Goal: Check status: Check status

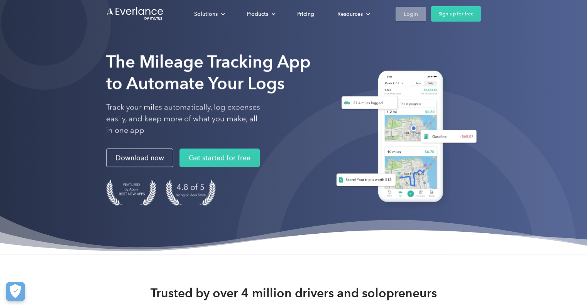
click at [415, 10] on div "Login" at bounding box center [411, 14] width 14 height 10
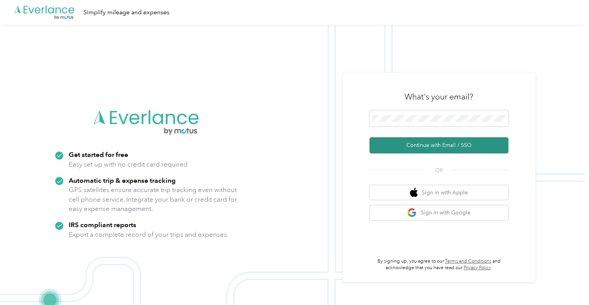
click at [393, 145] on button "Continue with Email / SSO" at bounding box center [439, 145] width 139 height 16
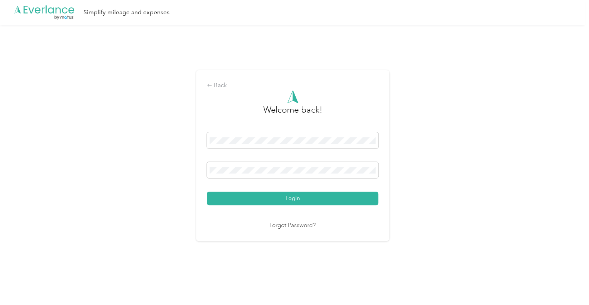
click at [269, 192] on button "Login" at bounding box center [292, 199] width 171 height 14
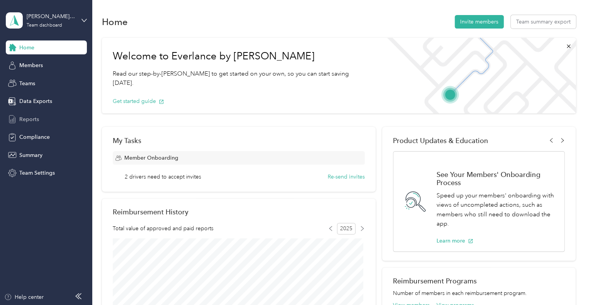
click at [29, 121] on span "Reports" at bounding box center [29, 119] width 20 height 8
